Goal: Complete application form

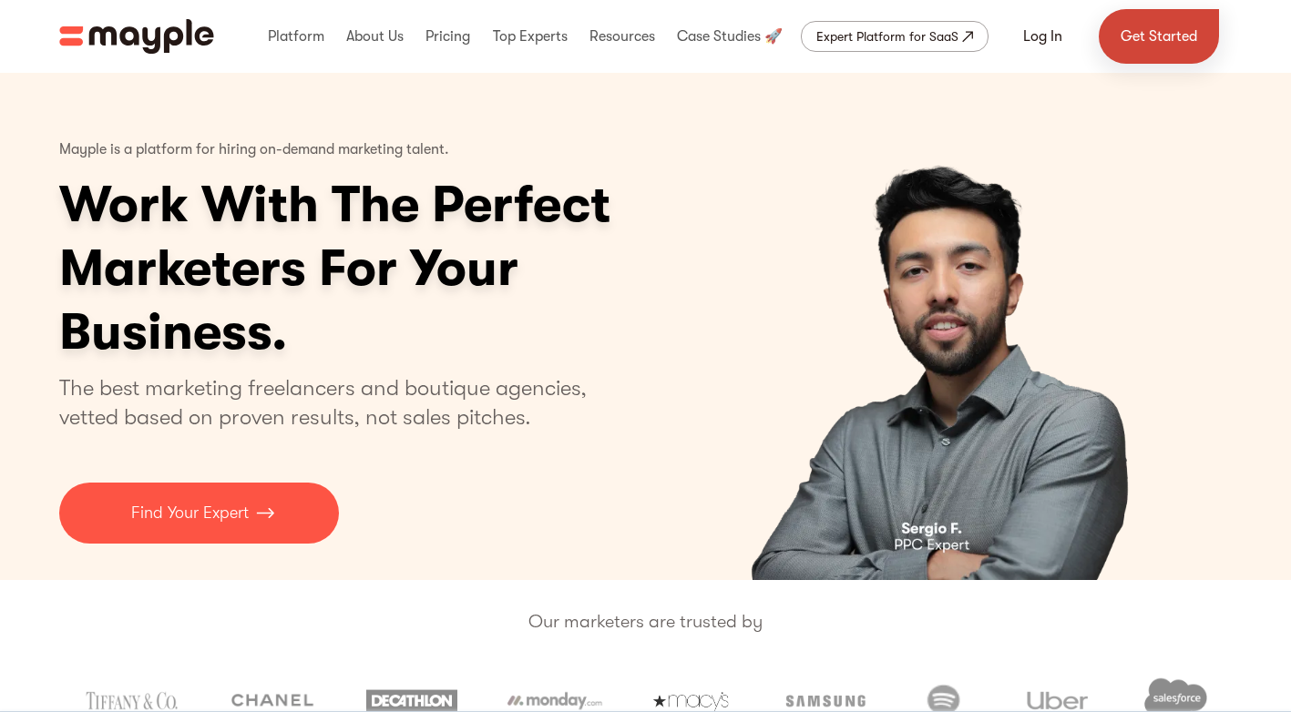
drag, startPoint x: 1159, startPoint y: 30, endPoint x: 1159, endPoint y: 41, distance: 10.9
click at [1159, 29] on link "Get Started" at bounding box center [1159, 36] width 120 height 55
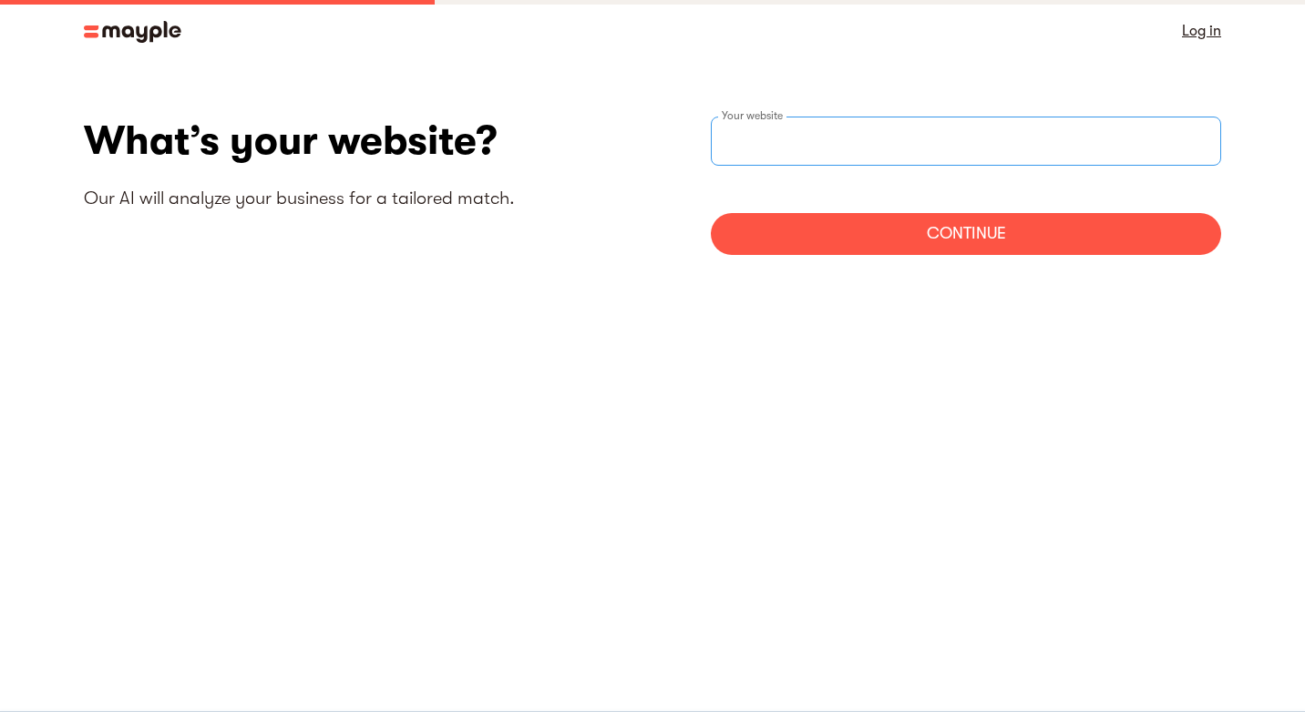
click at [751, 155] on input "websiteStep" at bounding box center [966, 141] width 510 height 49
paste input "https://insightssuccessmagazine.com/"
type input "https://insightssuccessmagazine.com/"
click at [946, 220] on div "Continue" at bounding box center [966, 234] width 510 height 42
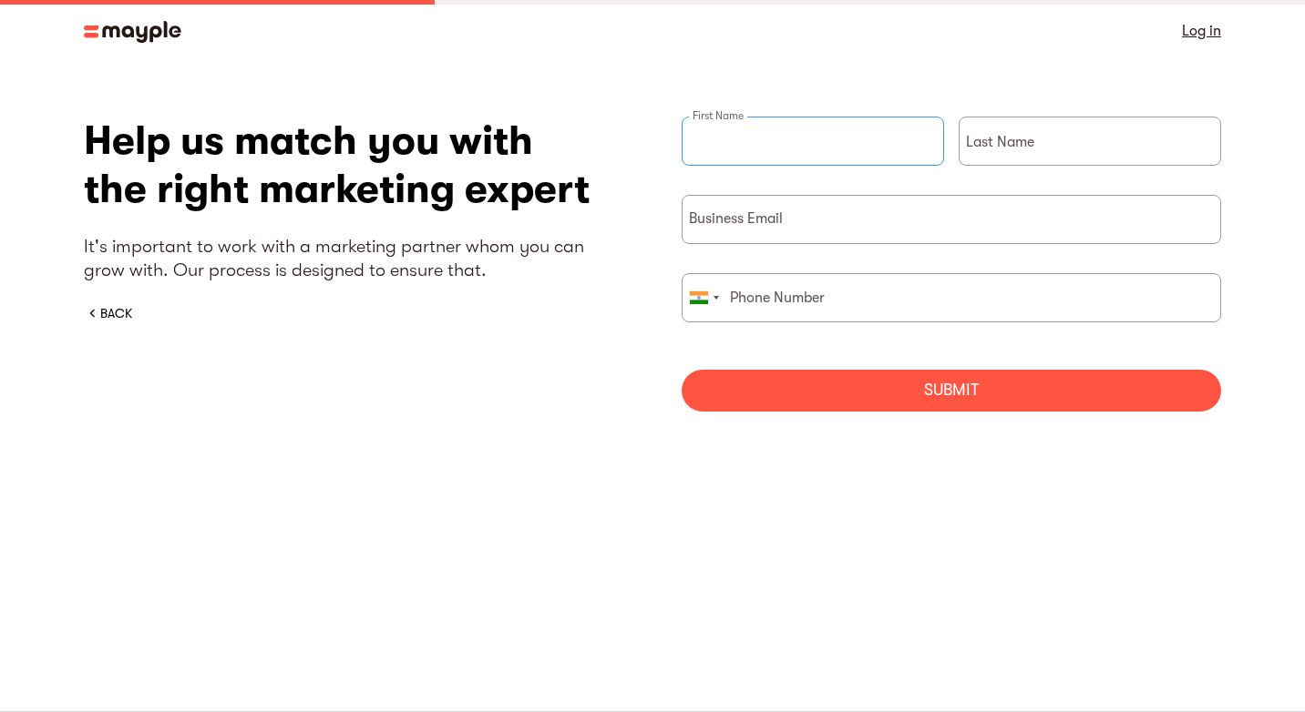
click at [751, 132] on div "First Name" at bounding box center [812, 156] width 262 height 78
type input "Steven"
type input "Miller"
type input "Steven@insightssuccess.com"
type input "+13023431995"
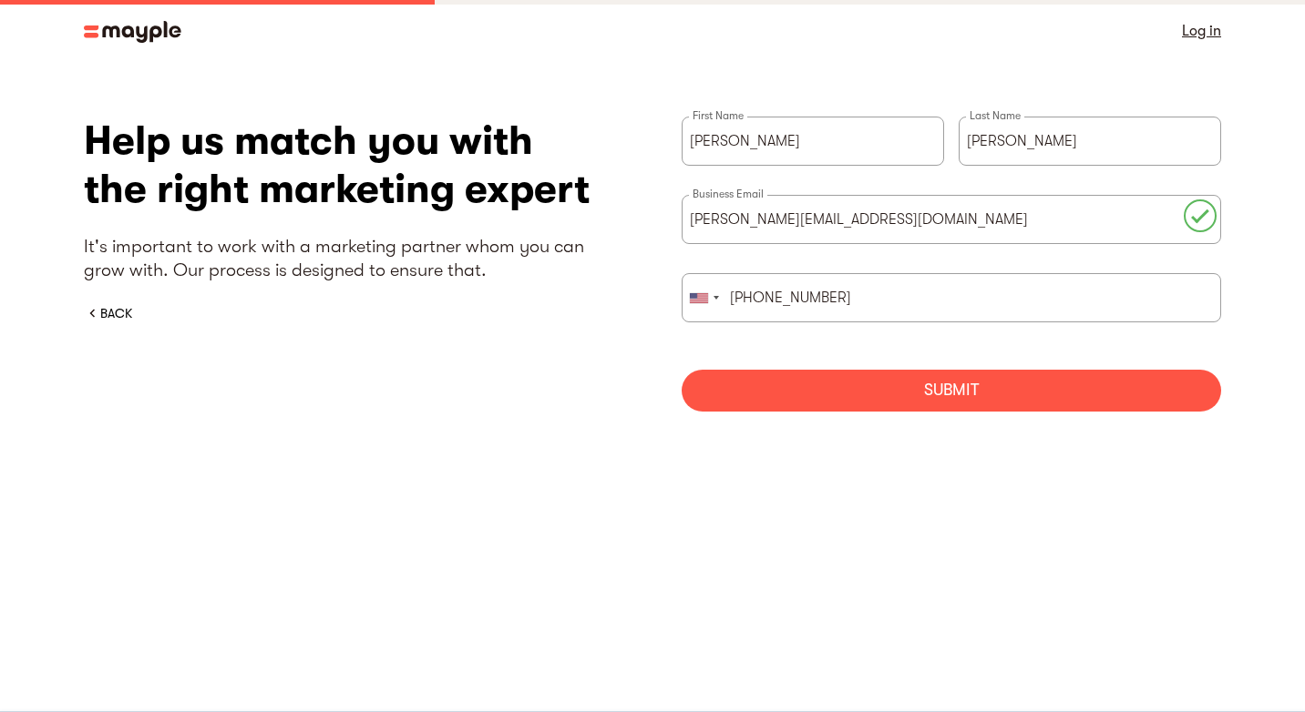
click at [828, 392] on div "Submit" at bounding box center [950, 391] width 539 height 42
